Goal: Task Accomplishment & Management: Manage account settings

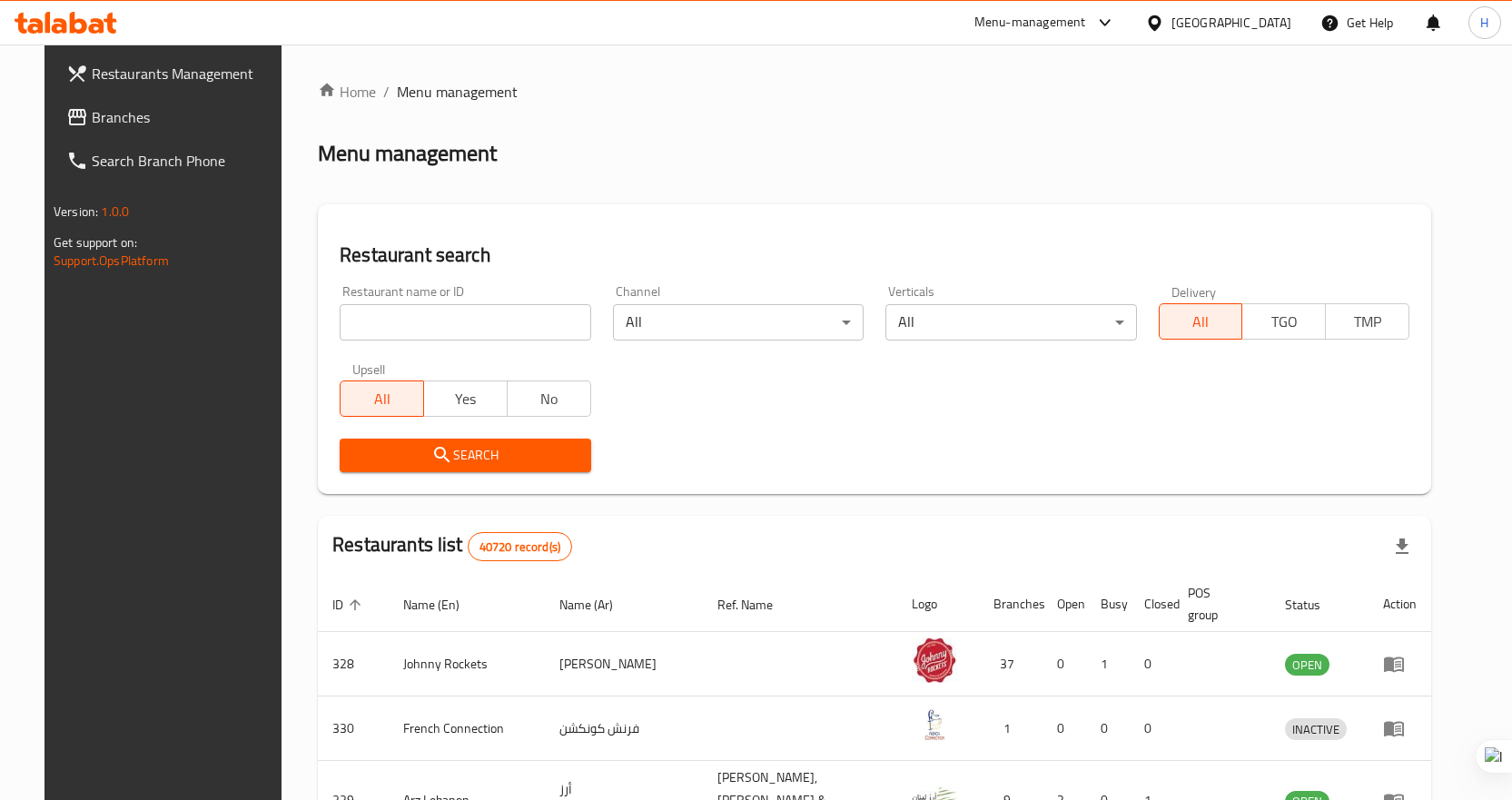
click at [92, 108] on span "Branches" at bounding box center [187, 117] width 191 height 22
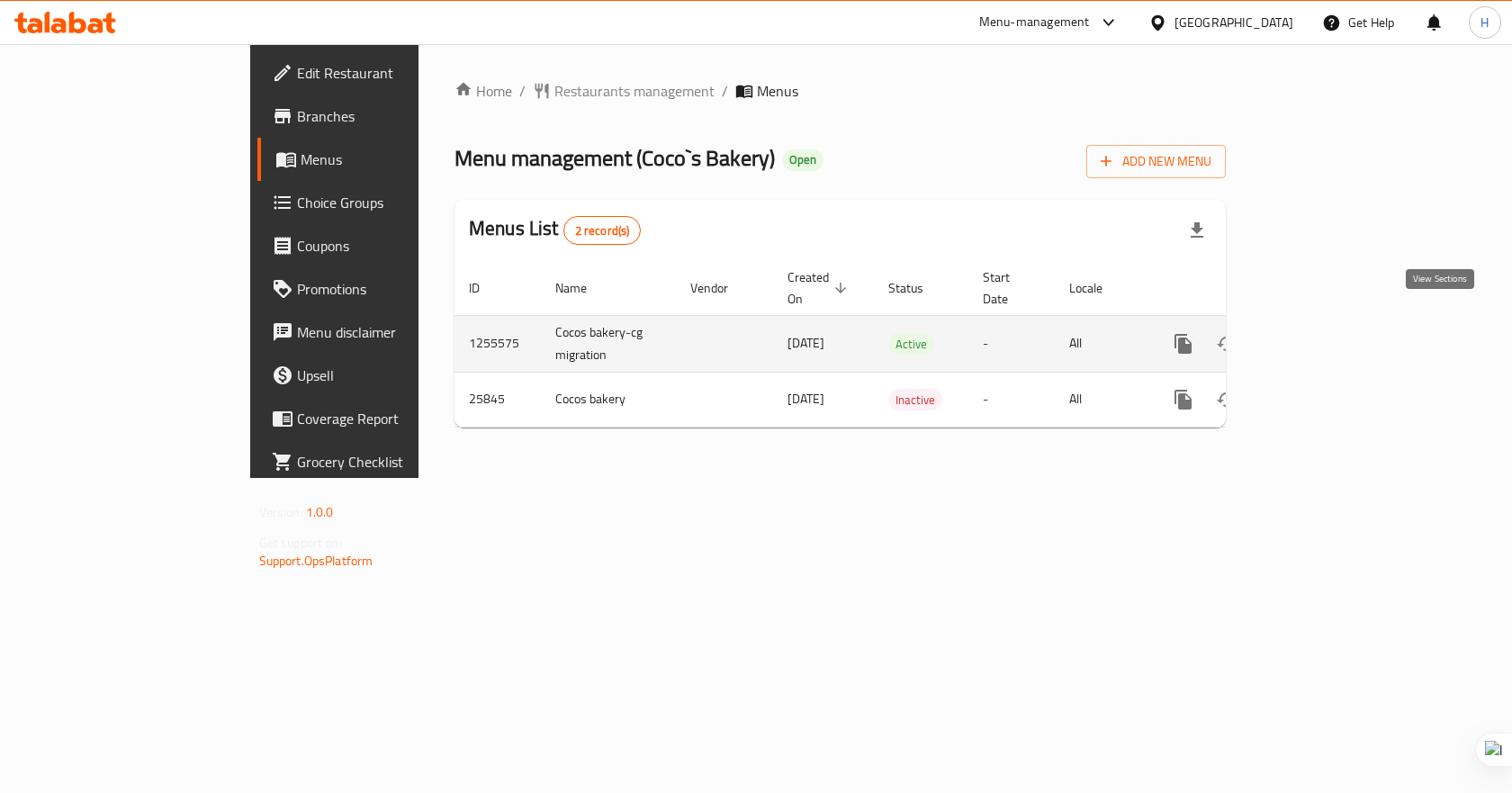
click at [1325, 333] on icon "enhanced table" at bounding box center [1314, 344] width 22 height 22
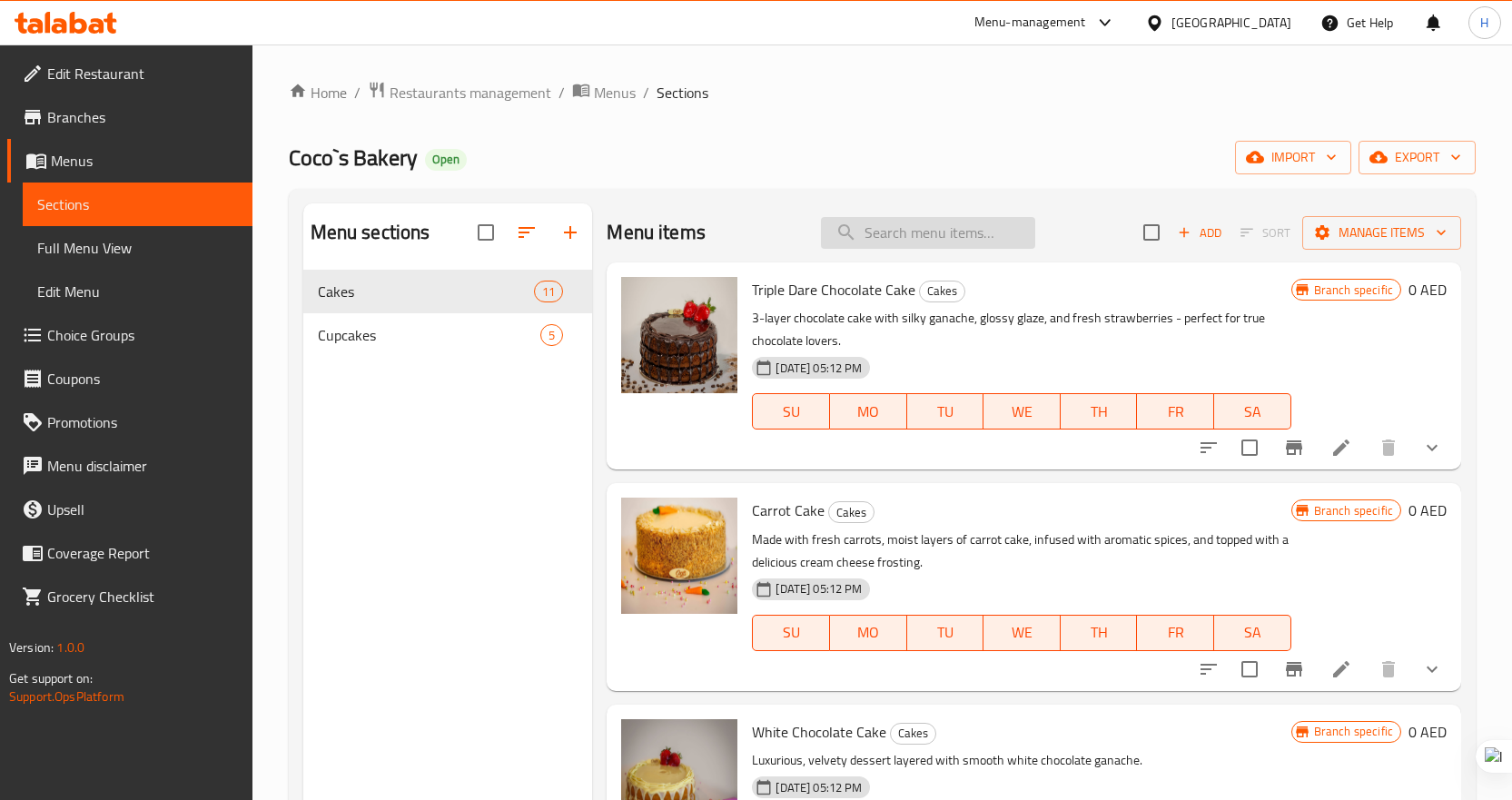
click at [923, 225] on input "search" at bounding box center [928, 233] width 215 height 32
paste input "Blueberry Cheese Cake"
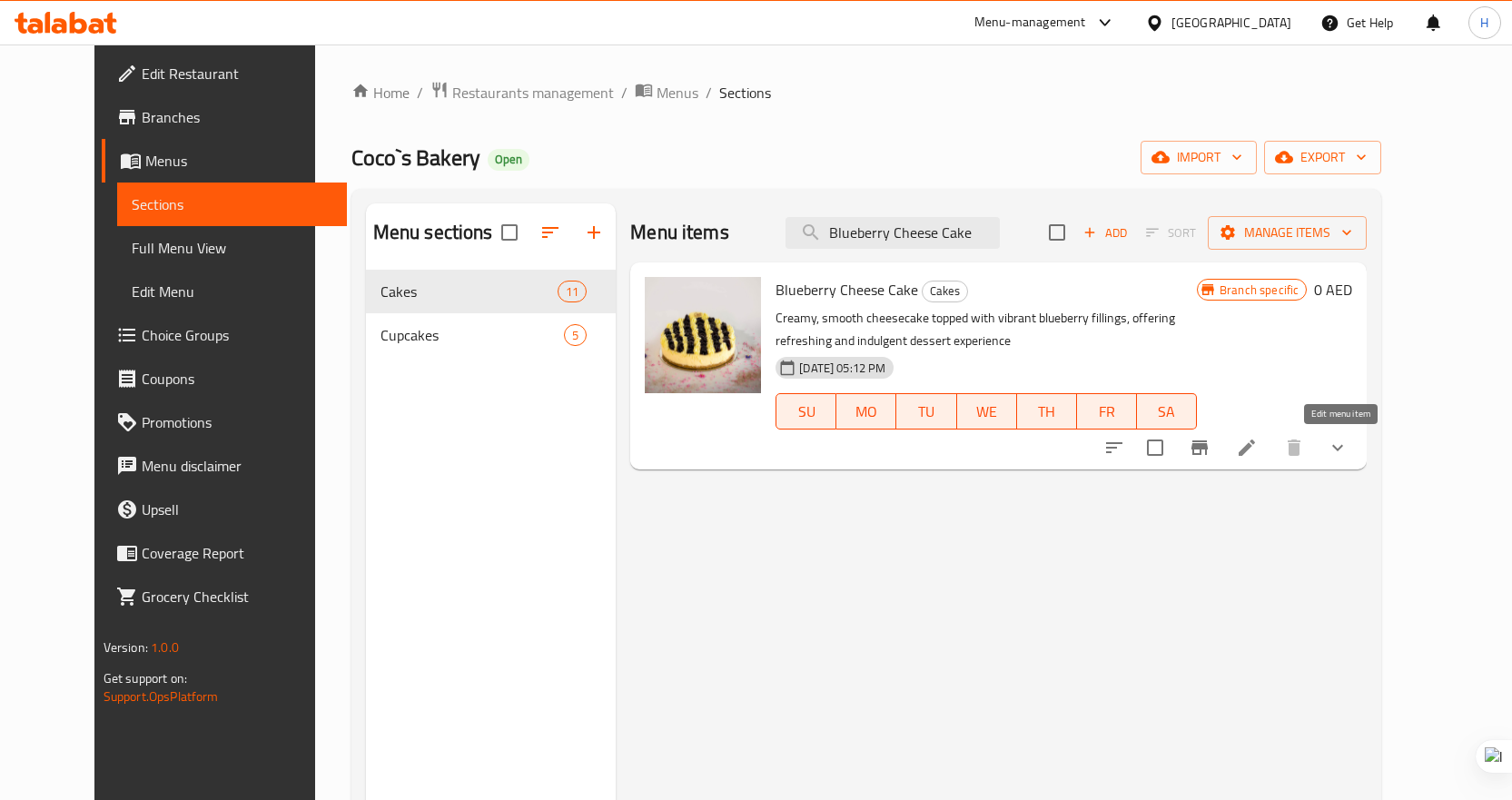
type input "Blueberry Cheese Cake"
click at [1254, 448] on icon at bounding box center [1247, 448] width 17 height 17
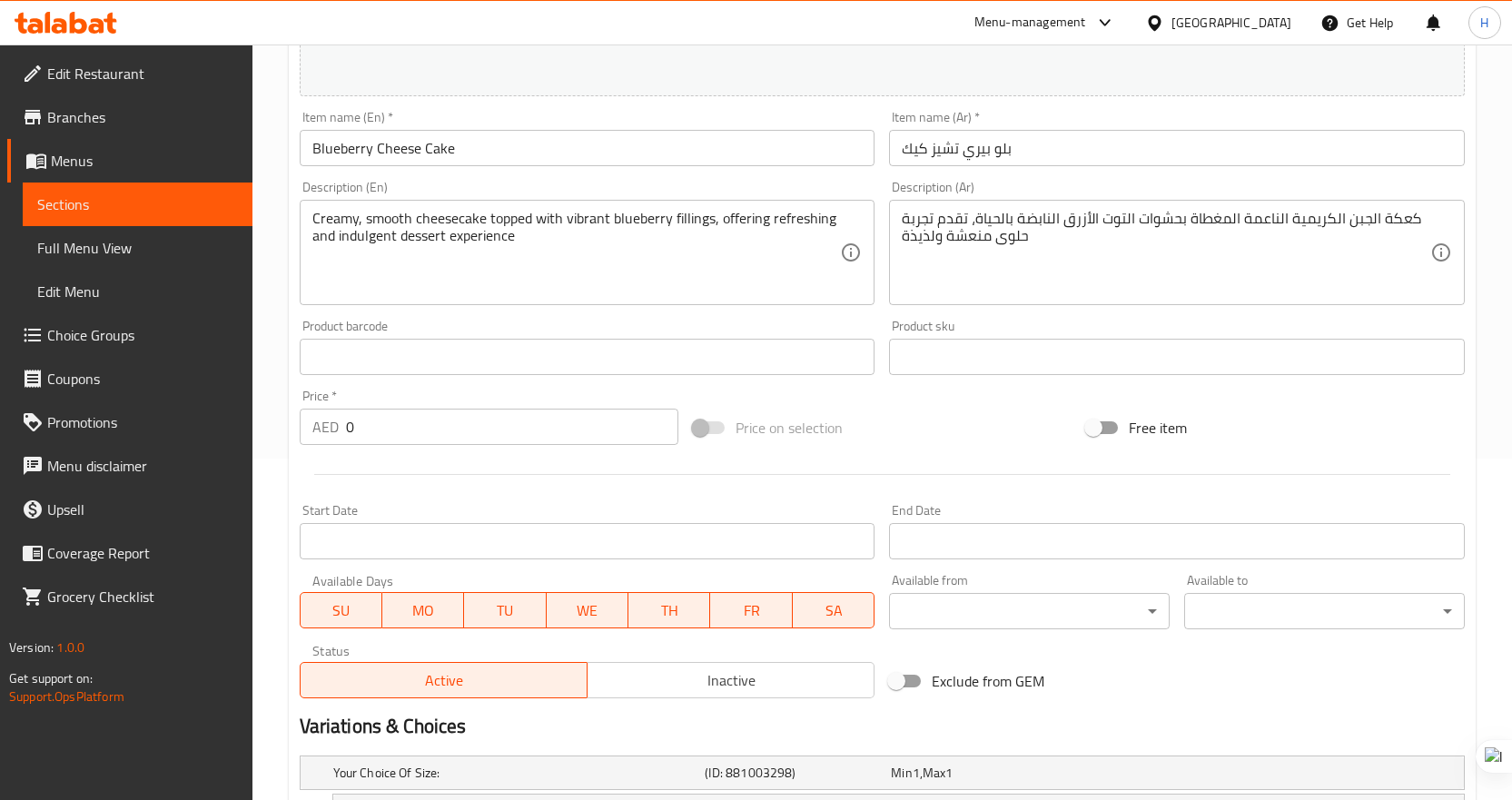
scroll to position [603, 0]
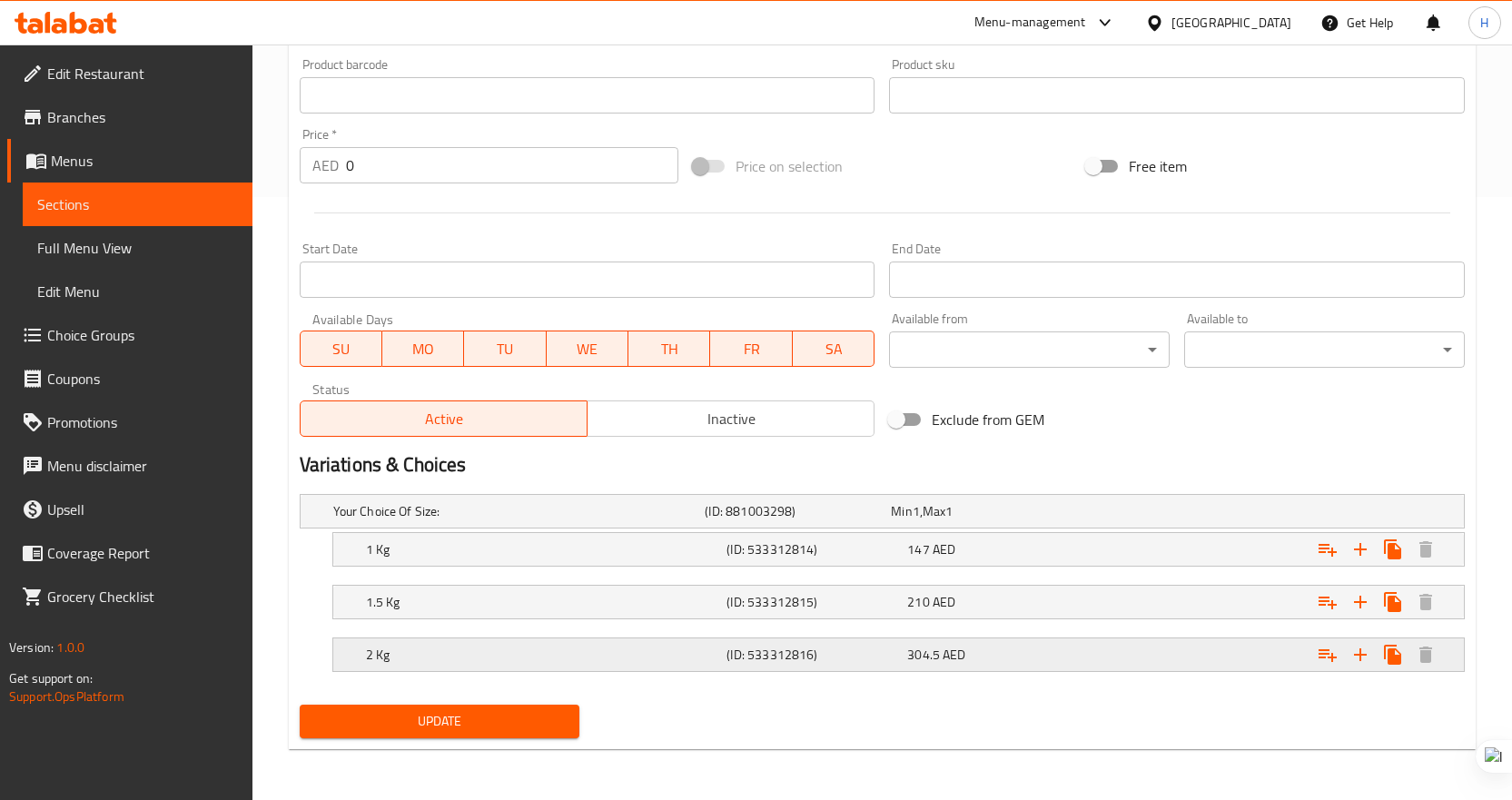
click at [398, 531] on div "2 Kg (ID: 533312816) 304.5 AED" at bounding box center [887, 512] width 1116 height 40
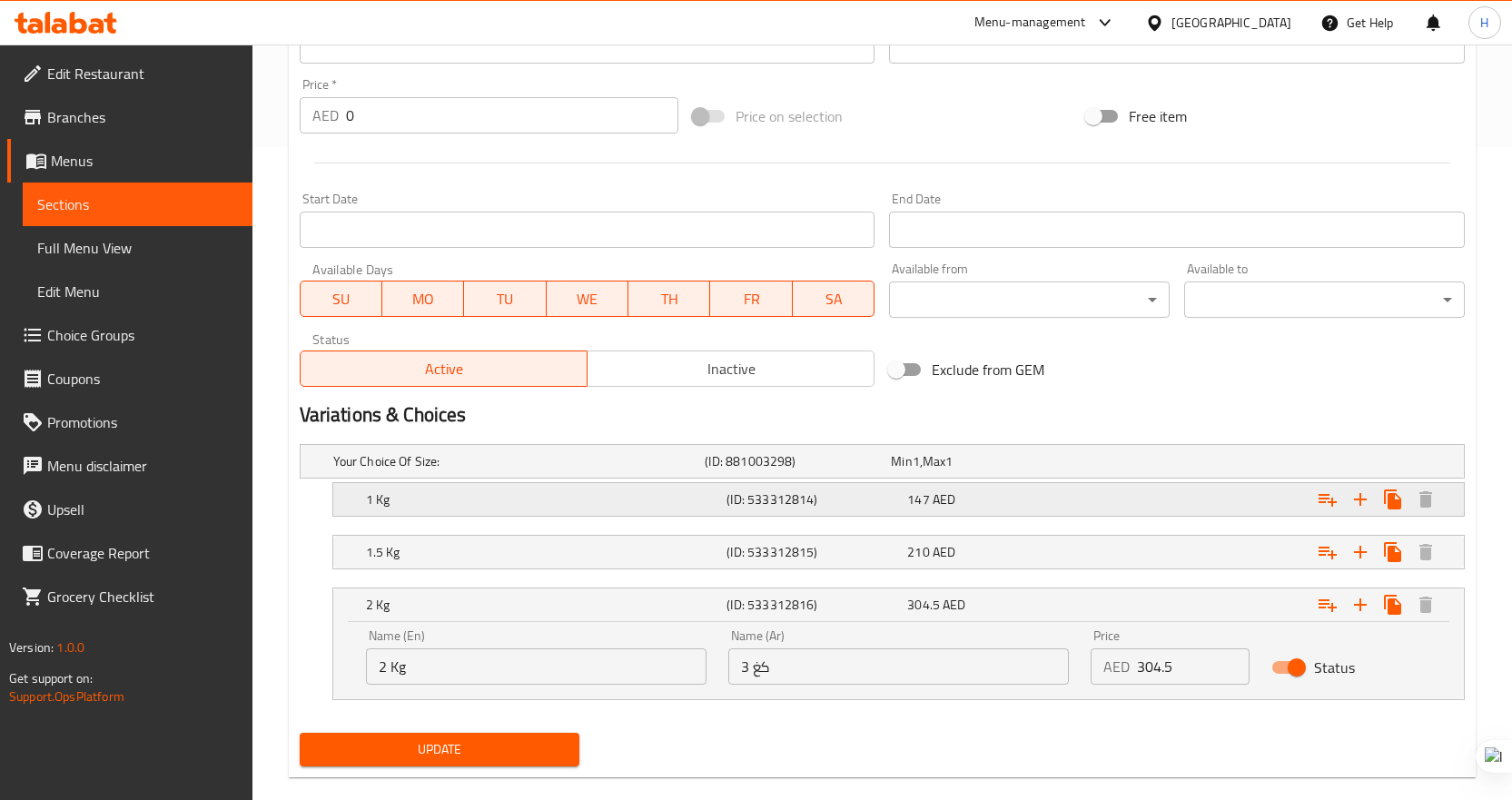
scroll to position [682, 0]
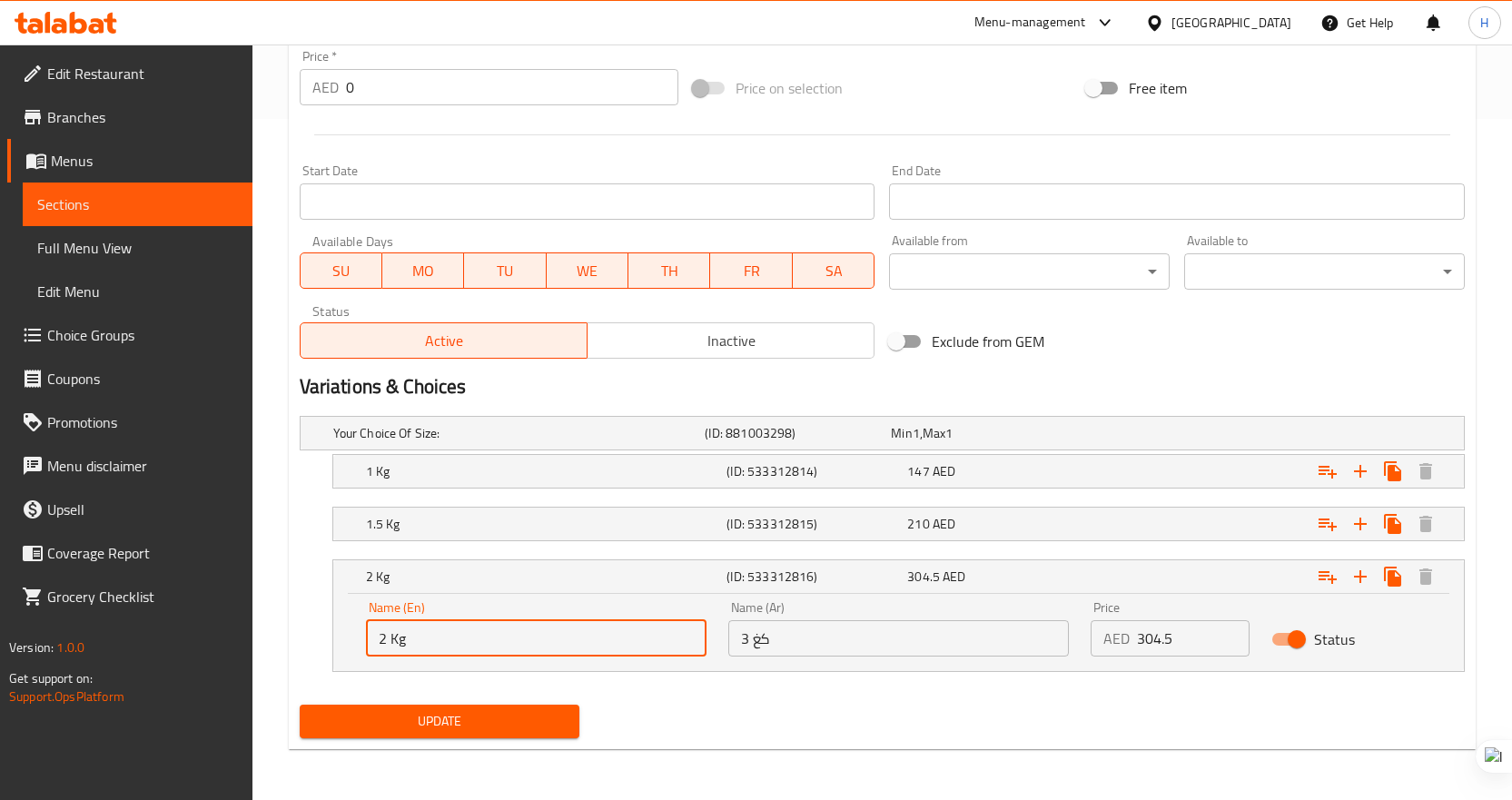
click at [382, 639] on input "2 Kg" at bounding box center [535, 639] width 340 height 37
type input "2 Kg"
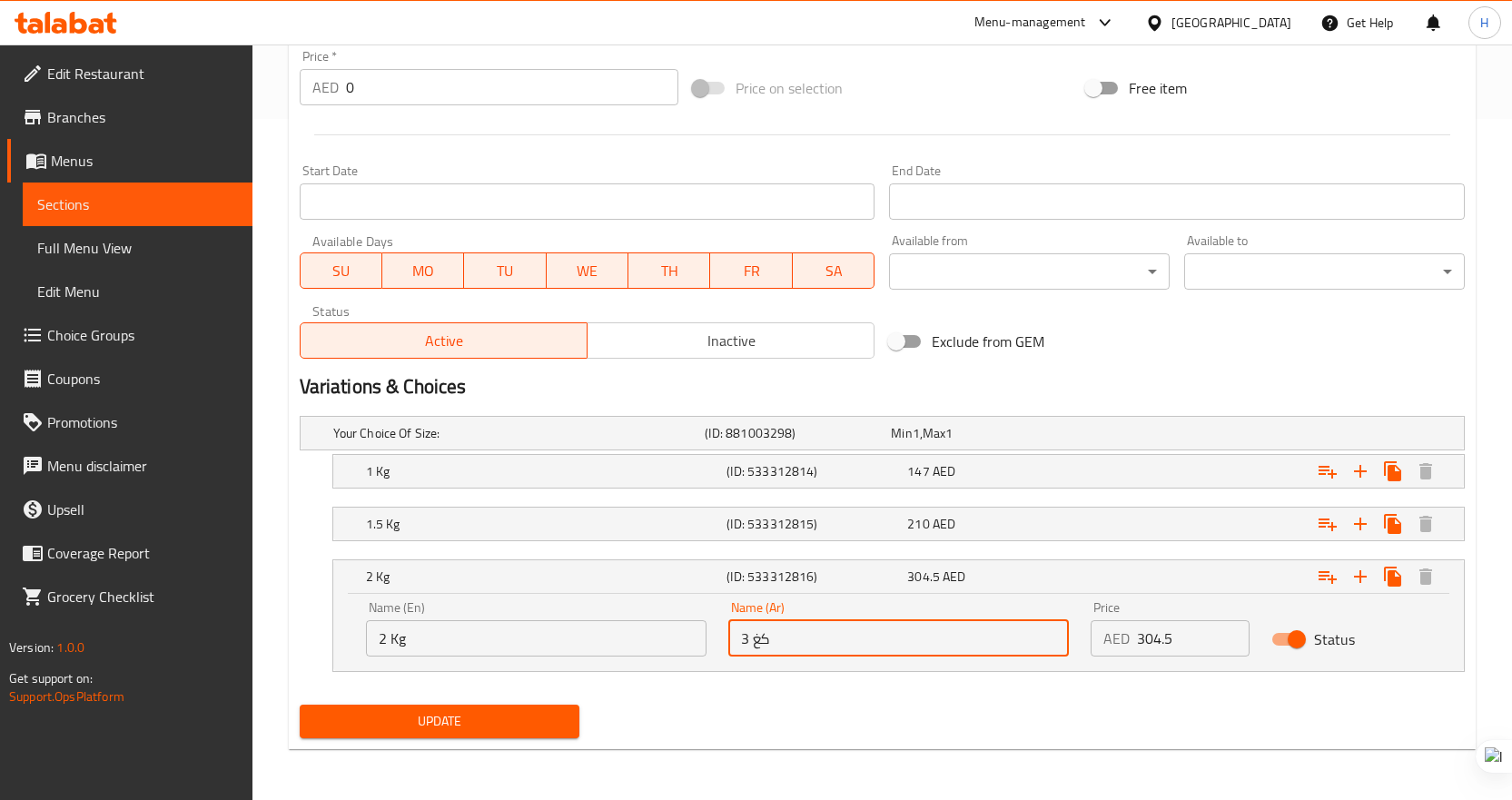
click at [749, 640] on input "3 كغ" at bounding box center [898, 639] width 340 height 37
type input "2 كغ"
click at [479, 730] on span "Update" at bounding box center [440, 721] width 251 height 23
